Goal: Information Seeking & Learning: Learn about a topic

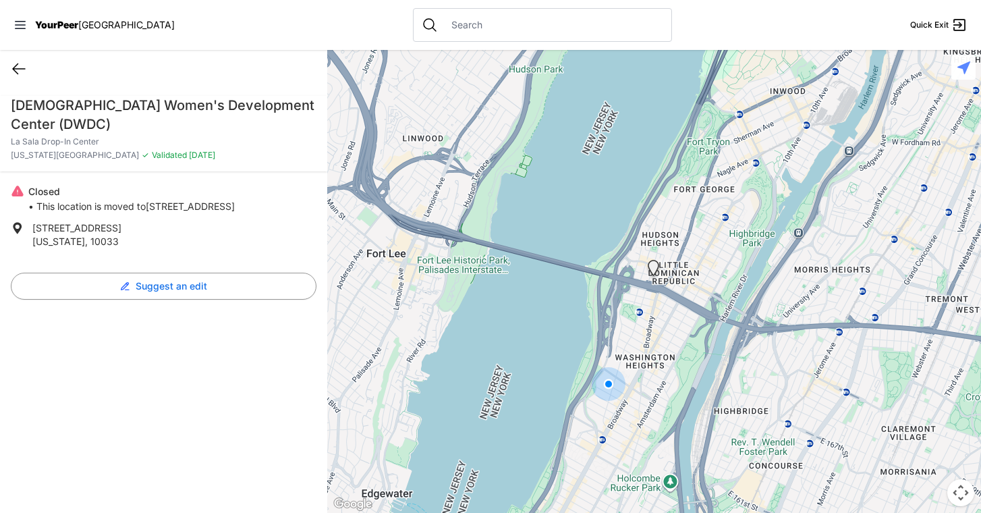
click at [24, 69] on icon at bounding box center [19, 69] width 16 height 16
click at [28, 21] on div "YourPeer [GEOGRAPHIC_DATA]" at bounding box center [93, 24] width 161 height 13
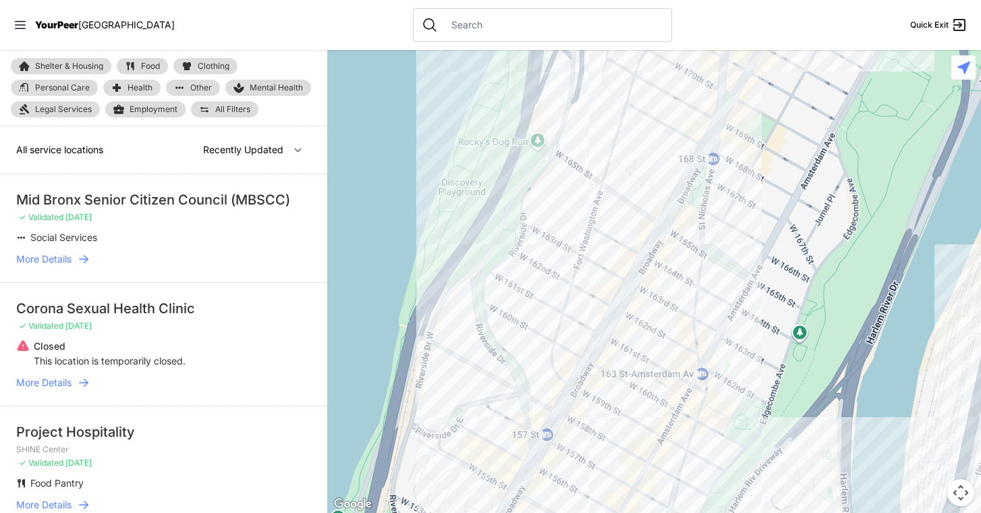
select select "nearby"
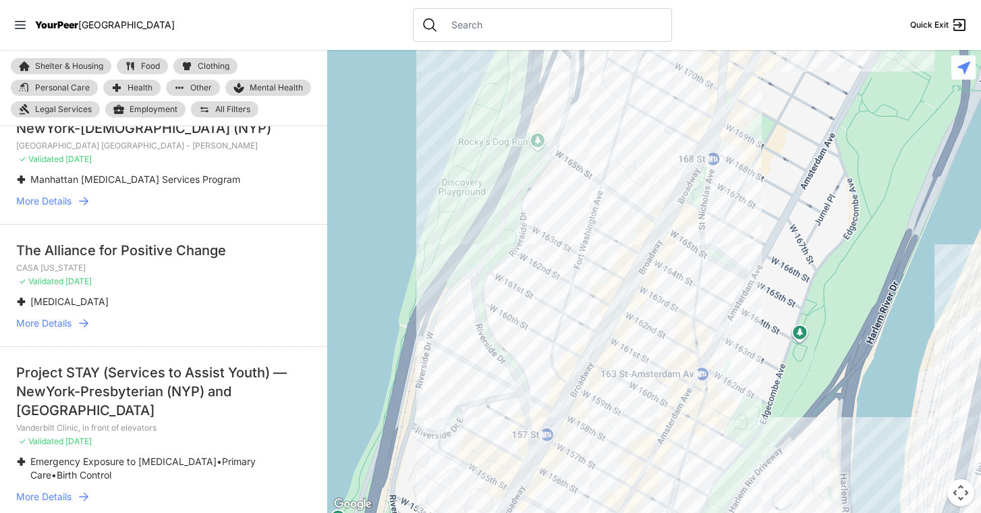
scroll to position [347, 0]
click at [21, 25] on icon at bounding box center [20, 25] width 11 height 8
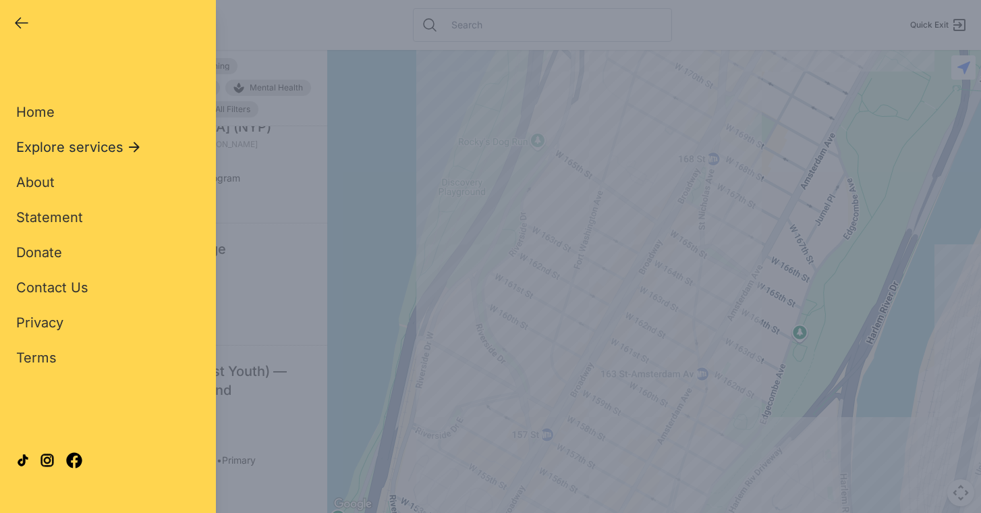
click at [134, 148] on icon at bounding box center [134, 147] width 11 height 10
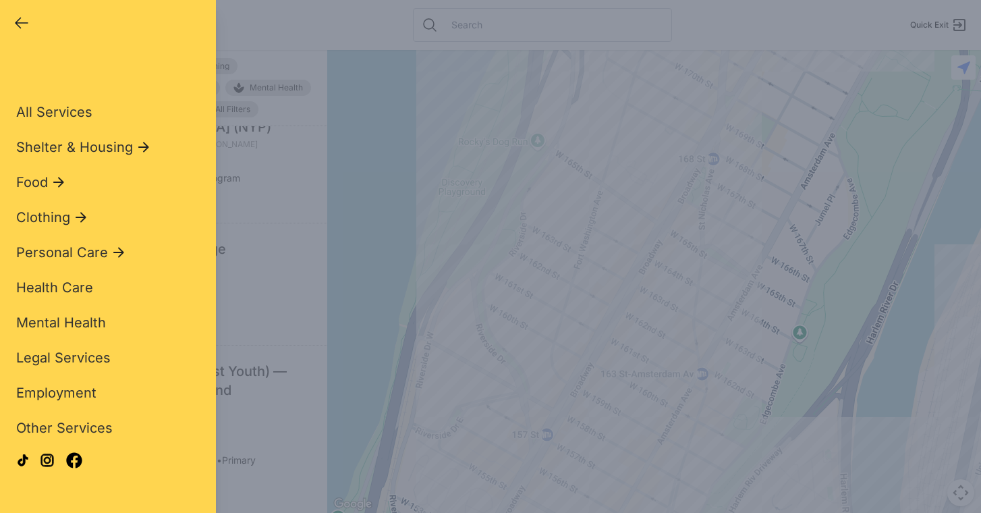
scroll to position [0, 0]
click at [18, 21] on icon "button" at bounding box center [22, 23] width 12 height 10
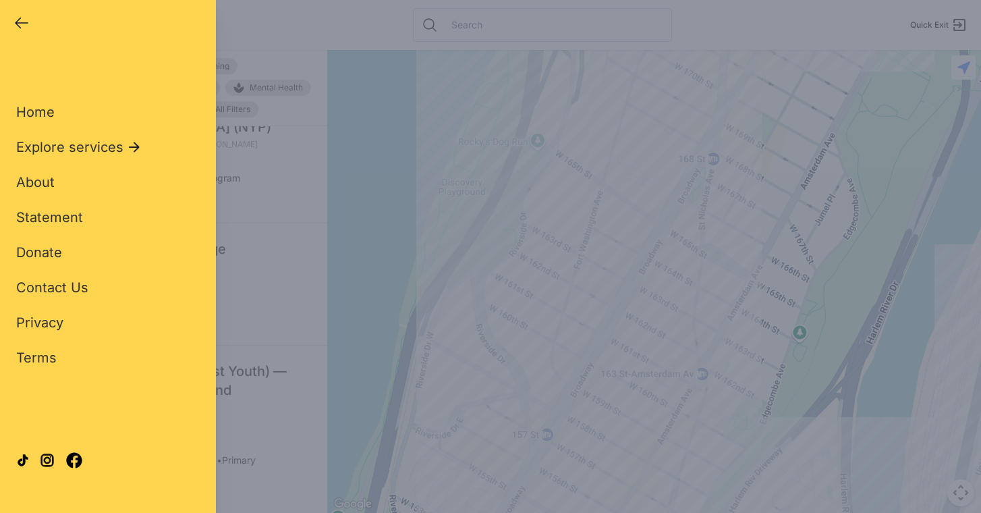
click at [29, 193] on div "Home Explore services About Statement Donate Contact Us Privacy Terms" at bounding box center [107, 213] width 183 height 308
click at [39, 181] on span "About" at bounding box center [35, 182] width 38 height 16
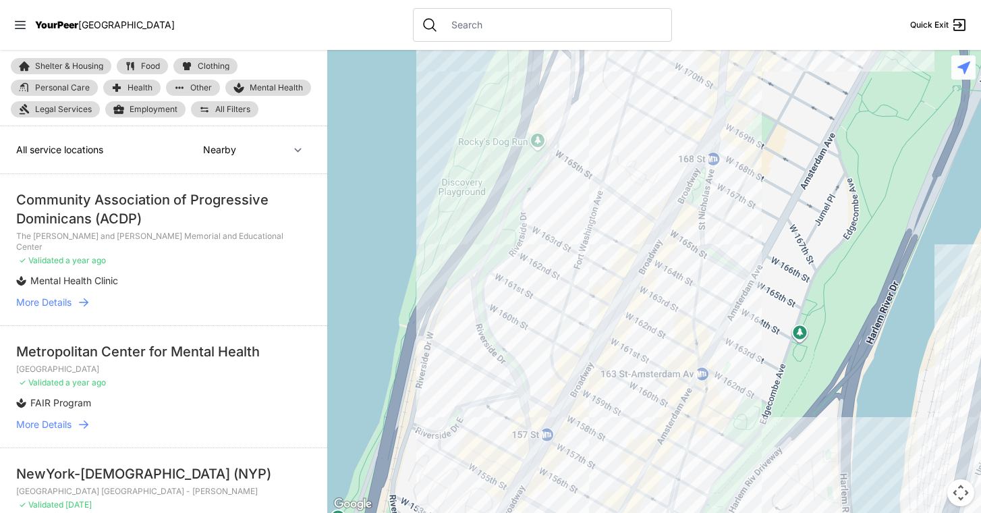
select select "recentlyUpdated"
